Goal: Navigation & Orientation: Find specific page/section

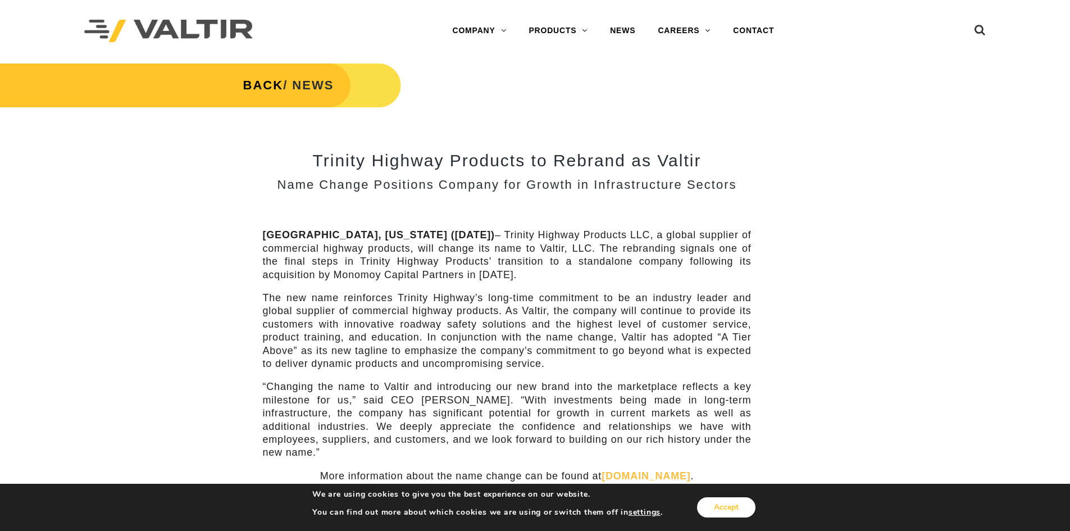
click at [739, 512] on button "Accept" at bounding box center [726, 507] width 58 height 20
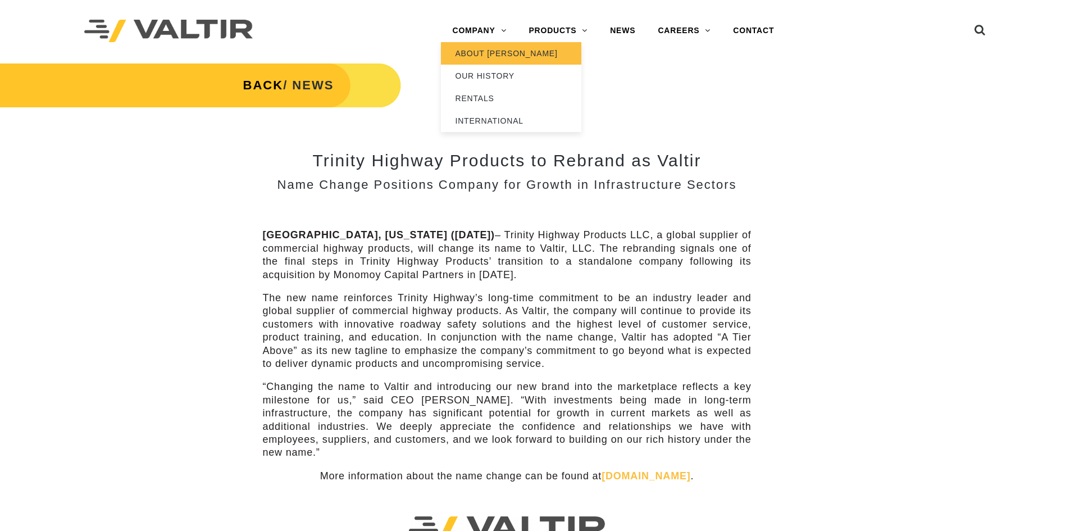
click at [488, 52] on link "ABOUT [PERSON_NAME]" at bounding box center [511, 53] width 140 height 22
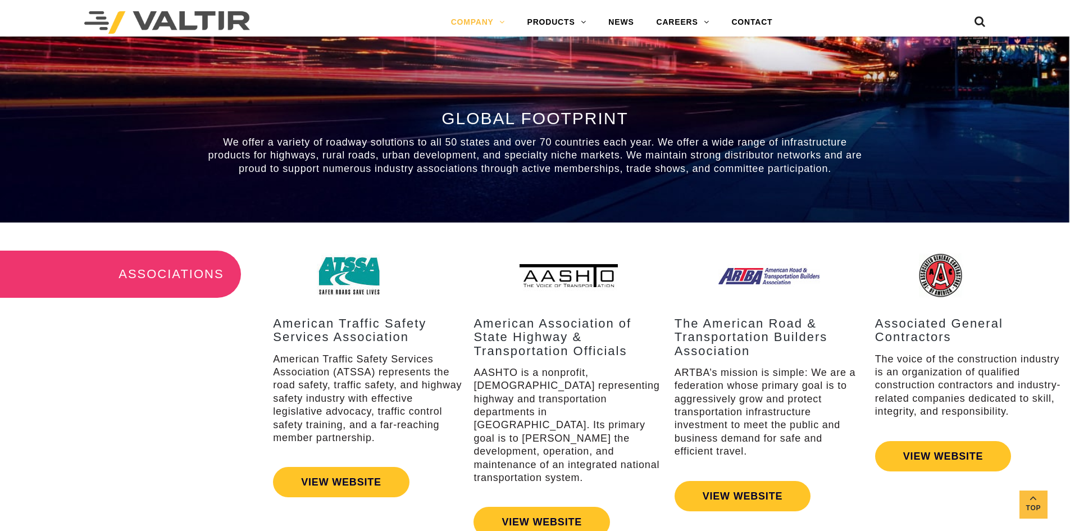
scroll to position [936, 0]
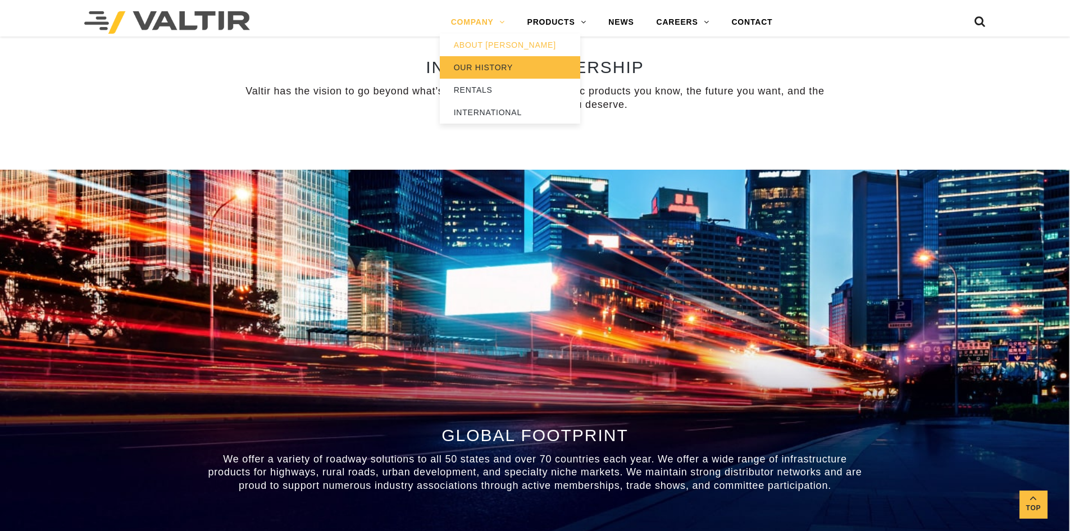
click at [489, 67] on link "OUR HISTORY" at bounding box center [510, 67] width 140 height 22
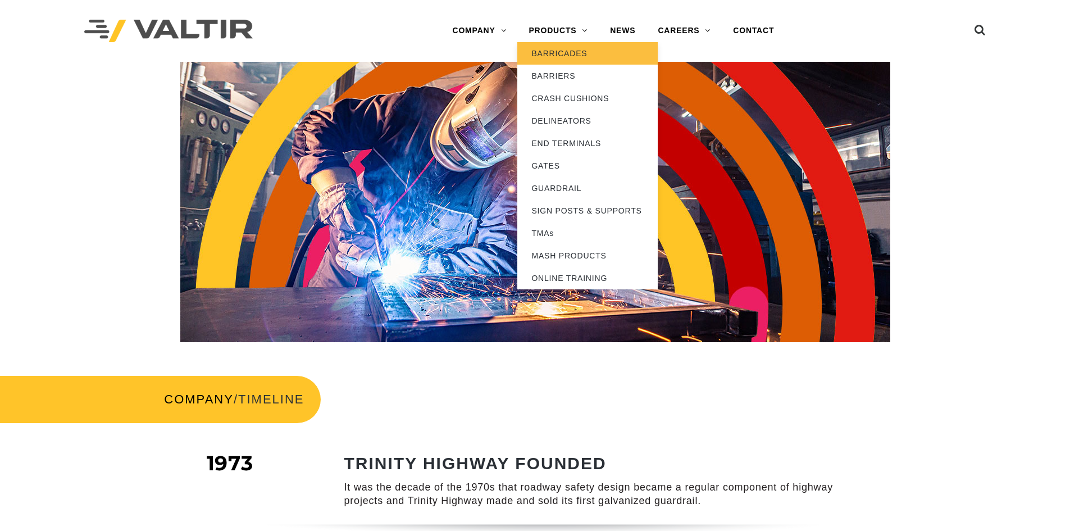
click at [558, 53] on link "BARRICADES" at bounding box center [587, 53] width 140 height 22
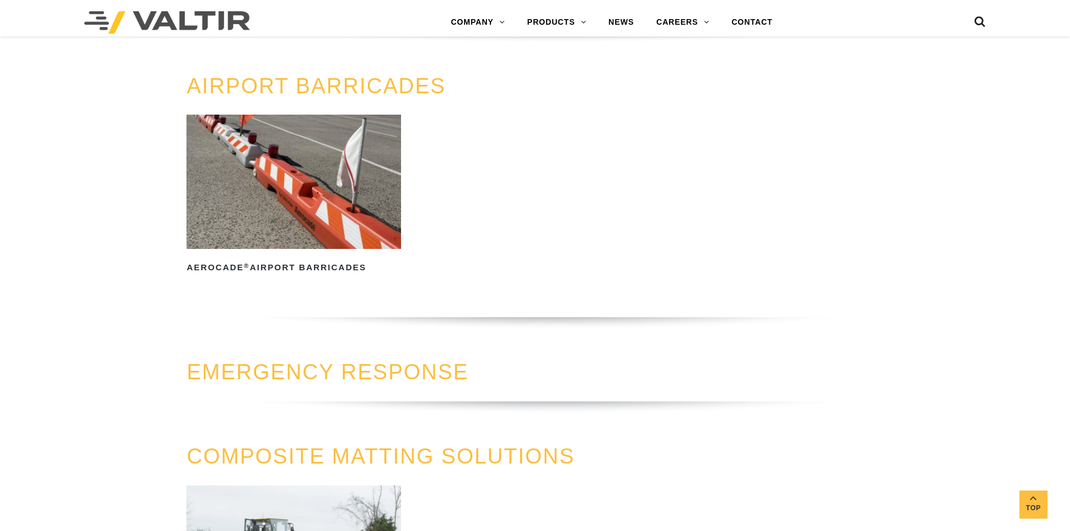
scroll to position [619, 0]
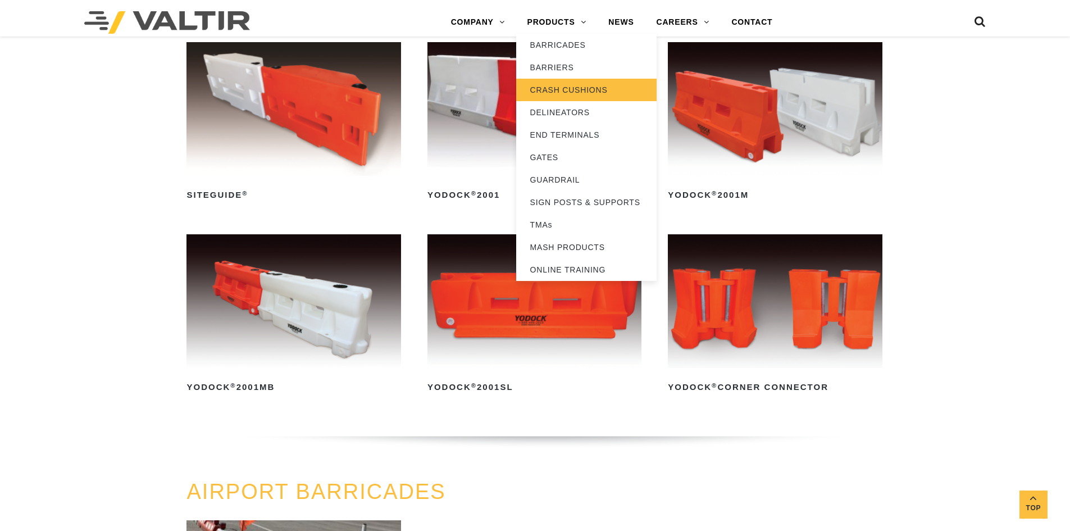
click at [574, 92] on link "CRASH CUSHIONS" at bounding box center [586, 90] width 140 height 22
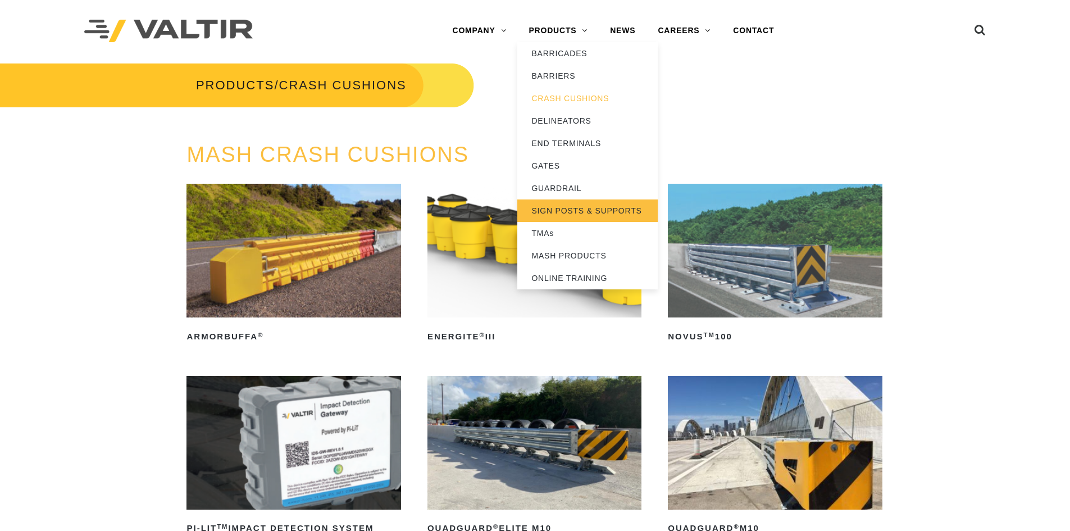
click at [582, 211] on link "SIGN POSTS & SUPPORTS" at bounding box center [587, 210] width 140 height 22
